Goal: Information Seeking & Learning: Learn about a topic

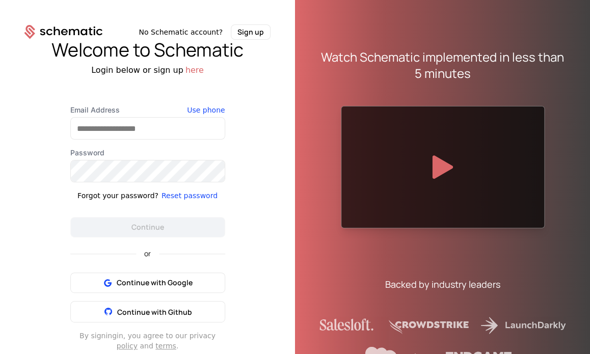
scroll to position [12, 0]
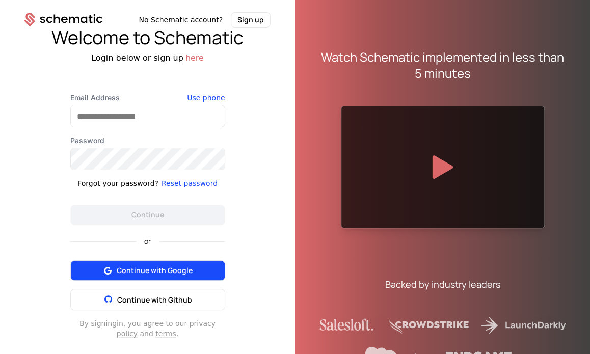
click at [189, 264] on button "Continue with Google" at bounding box center [147, 270] width 155 height 20
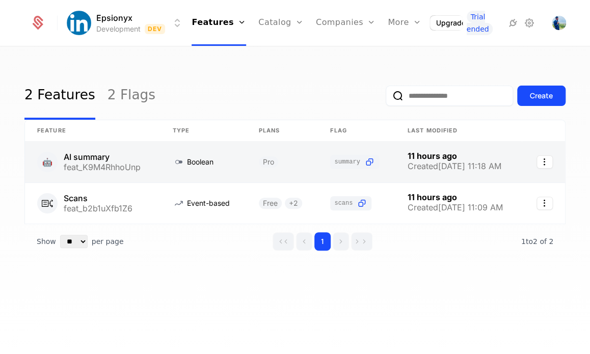
click at [243, 167] on link at bounding box center [203, 162] width 86 height 41
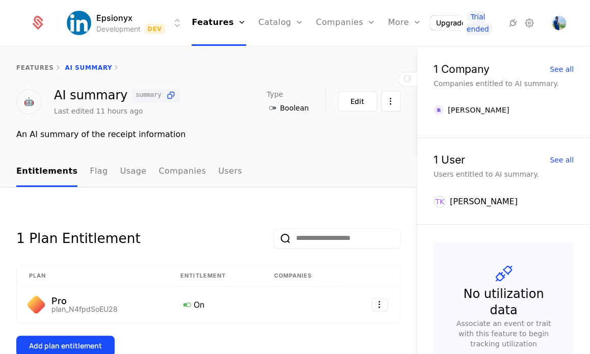
scroll to position [129, 0]
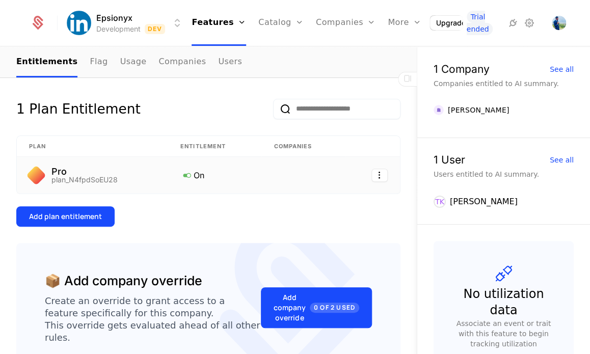
click at [139, 177] on div "Pro plan_N4fpdSoEU28" at bounding box center [92, 175] width 127 height 16
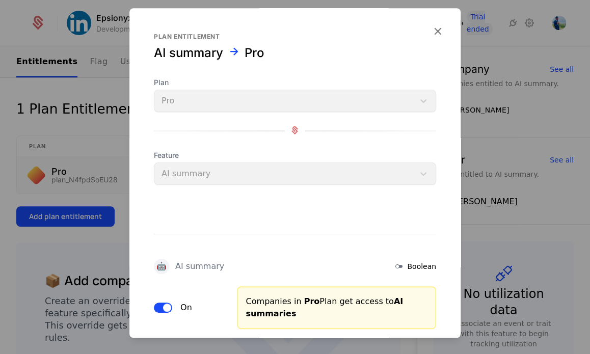
click at [70, 254] on div at bounding box center [295, 177] width 590 height 354
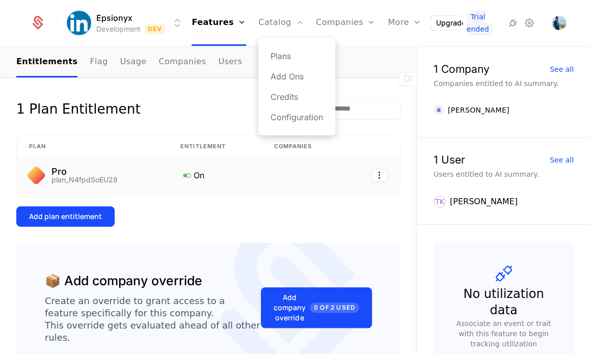
click at [273, 65] on div "Plans Add Ons Credits Configuration" at bounding box center [296, 87] width 77 height 98
click at [271, 55] on link "Plans" at bounding box center [297, 56] width 52 height 12
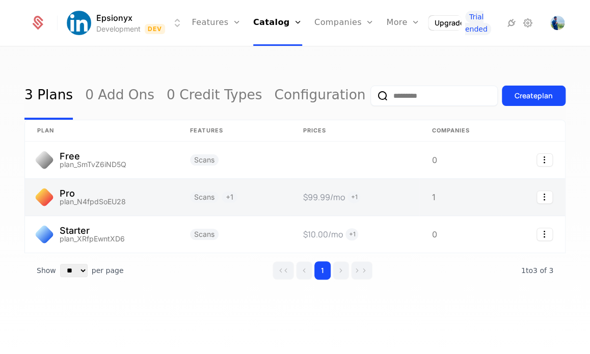
click at [353, 196] on link at bounding box center [354, 197] width 129 height 37
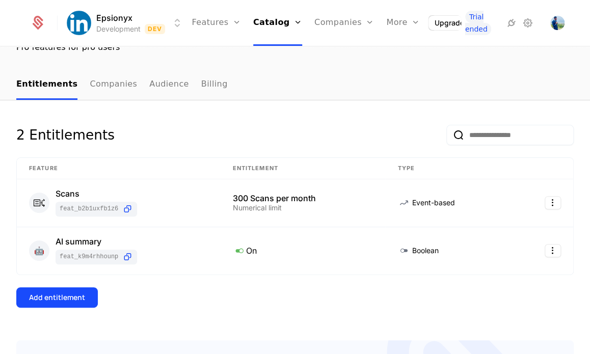
scroll to position [86, 0]
